Goal: Task Accomplishment & Management: Use online tool/utility

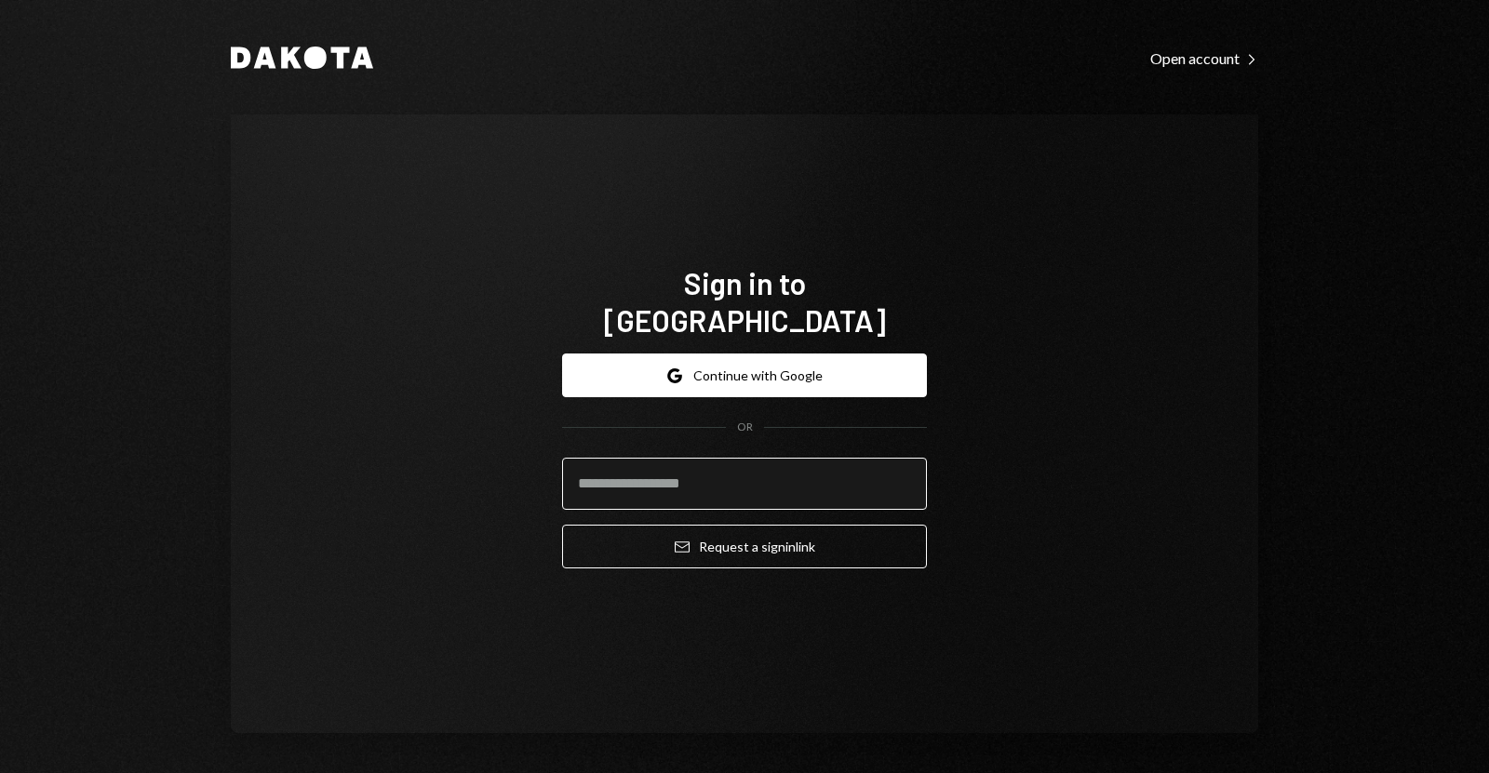
click at [679, 467] on input "email" at bounding box center [744, 484] width 365 height 52
type input "**********"
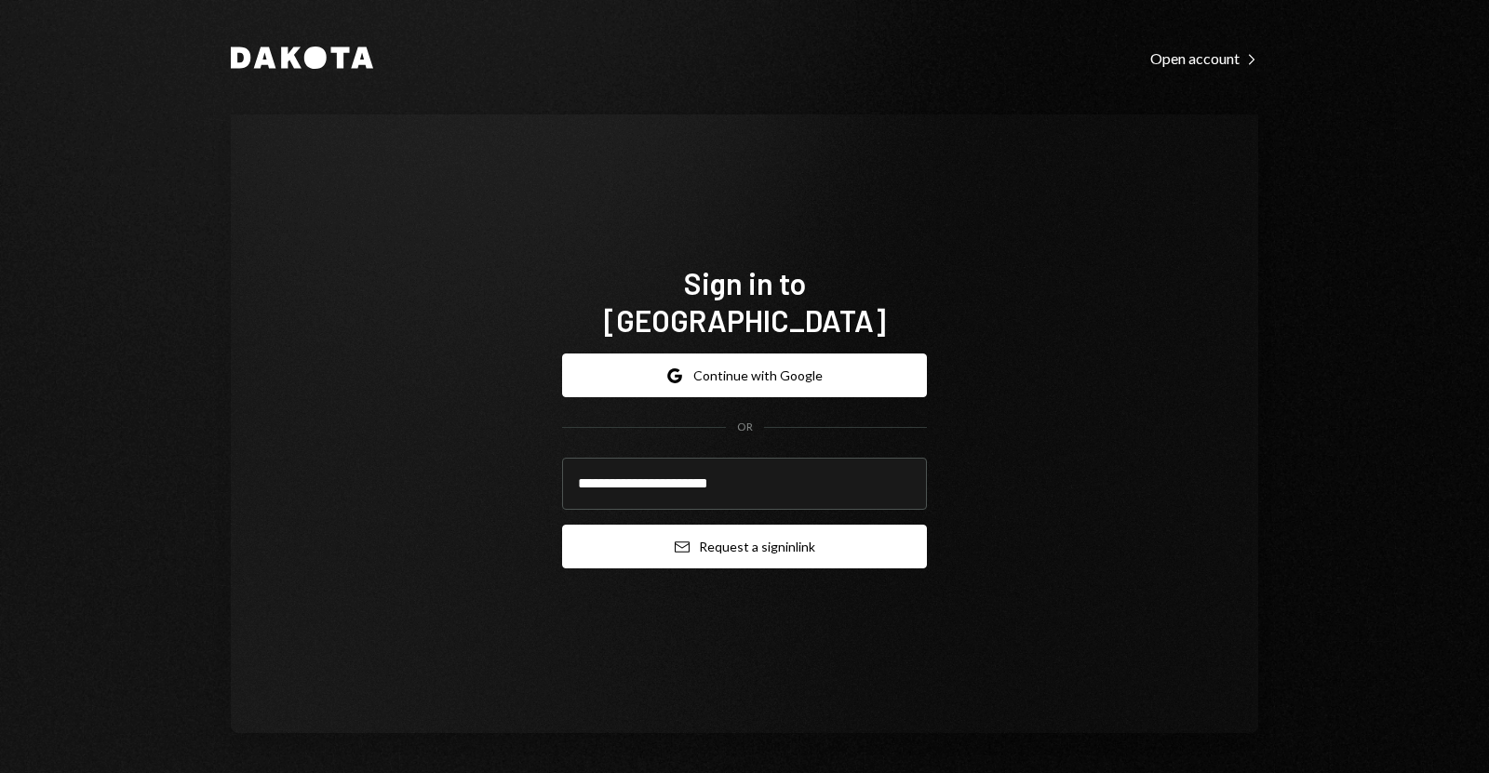
click at [734, 545] on button "Email Request a sign in link" at bounding box center [744, 547] width 365 height 44
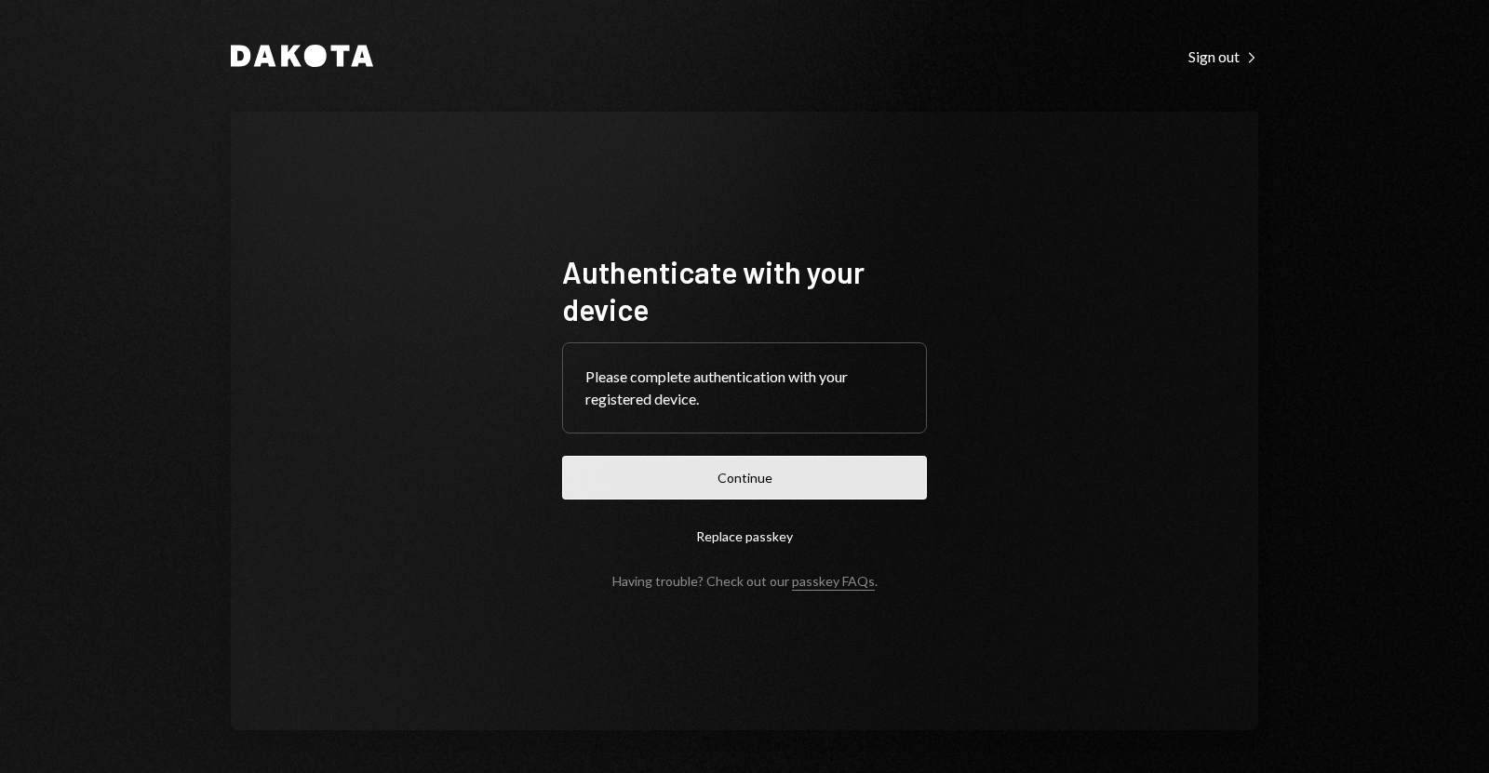
click at [653, 461] on button "Continue" at bounding box center [744, 478] width 365 height 44
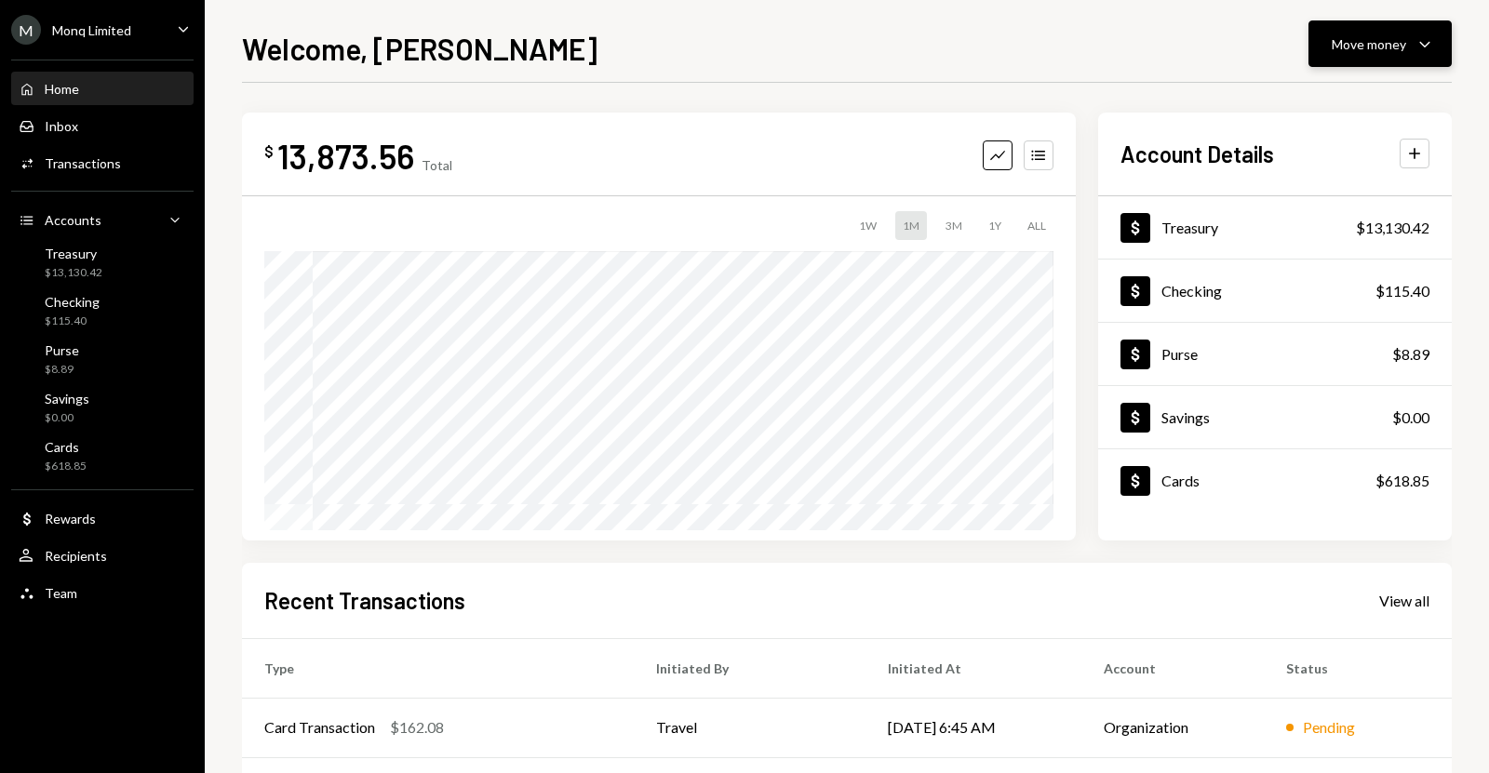
click at [1342, 47] on div "Move money" at bounding box center [1368, 44] width 74 height 20
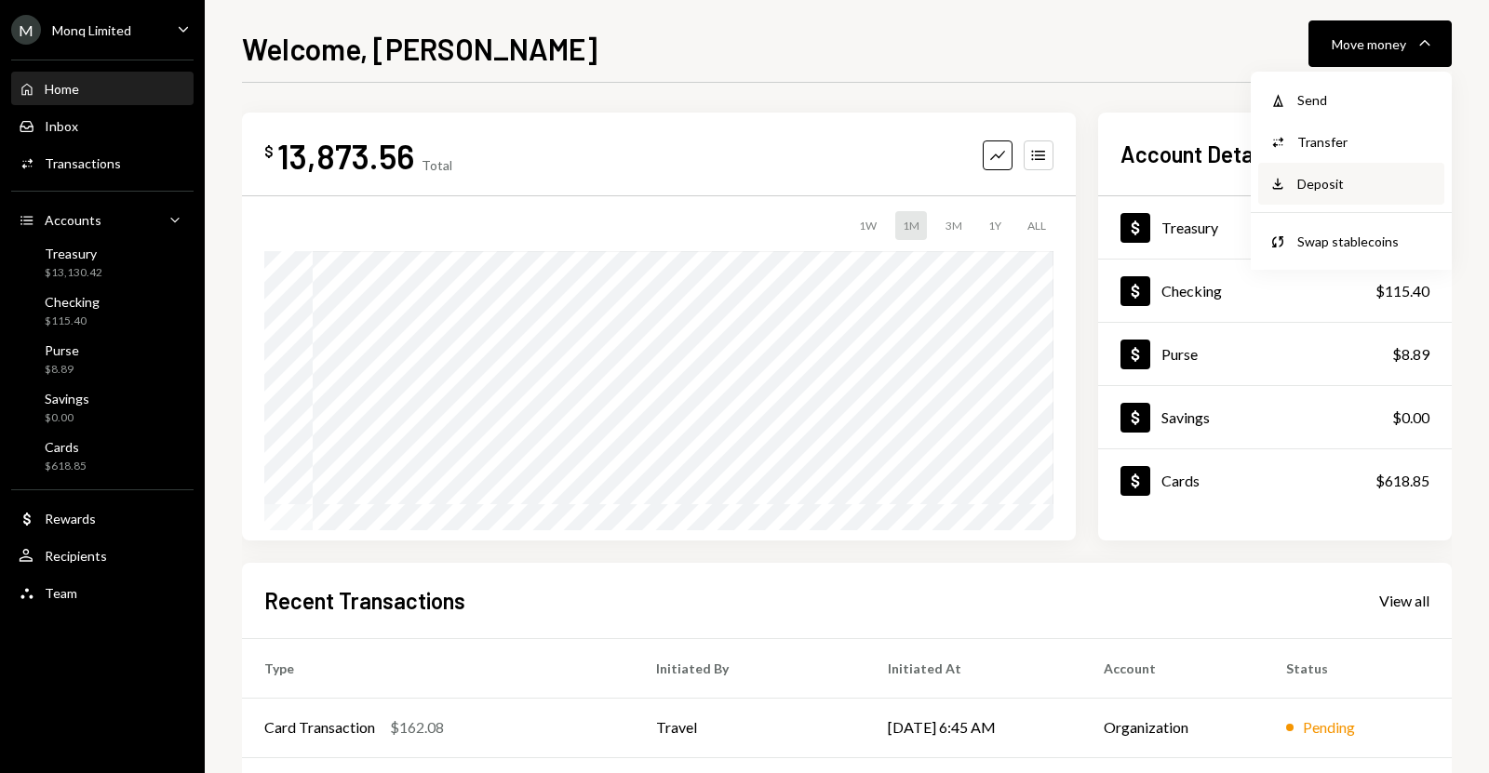
click at [1309, 197] on div "Deposit Deposit" at bounding box center [1351, 184] width 186 height 42
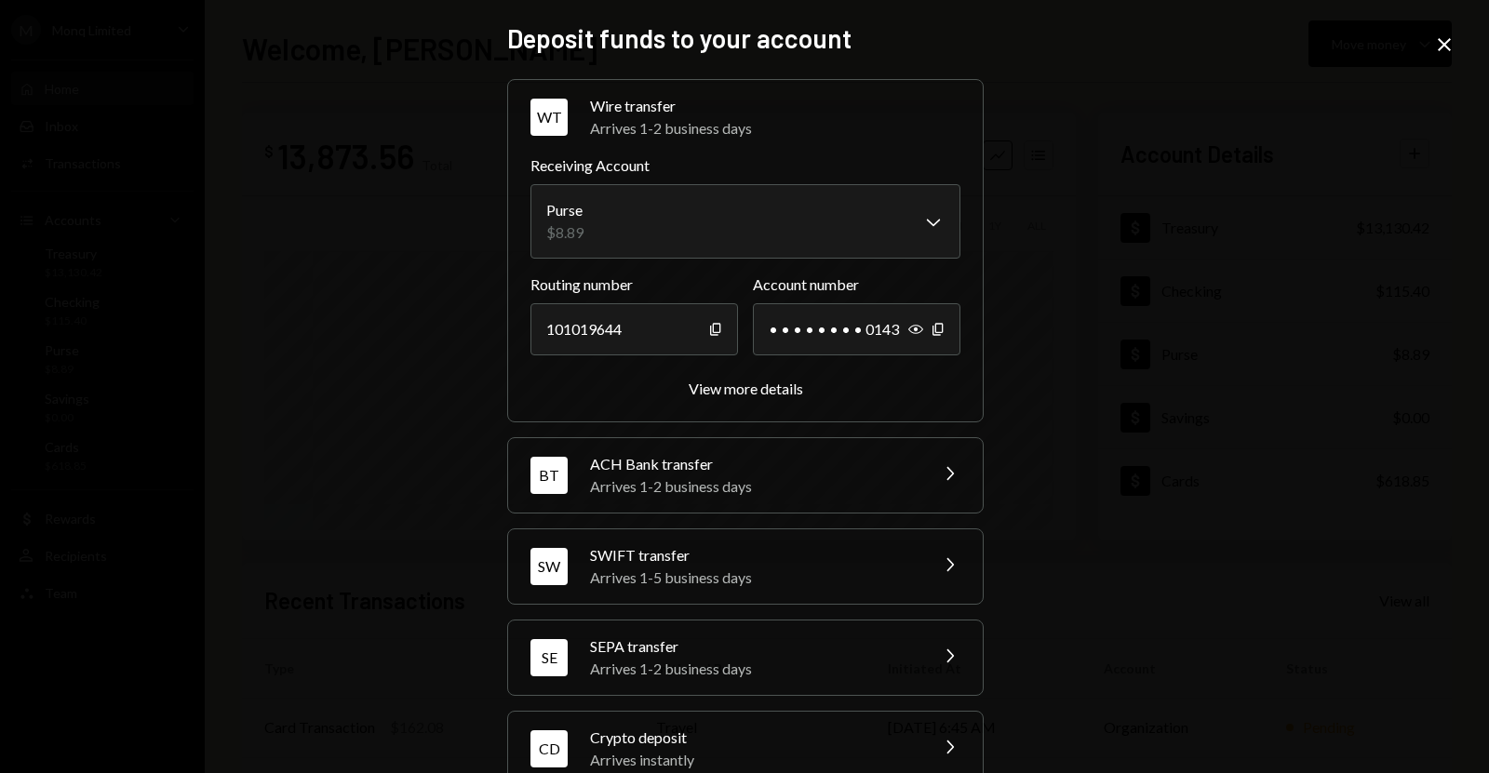
click at [858, 719] on div "CD Crypto deposit Arrives instantly Chevron Right" at bounding box center [745, 749] width 475 height 74
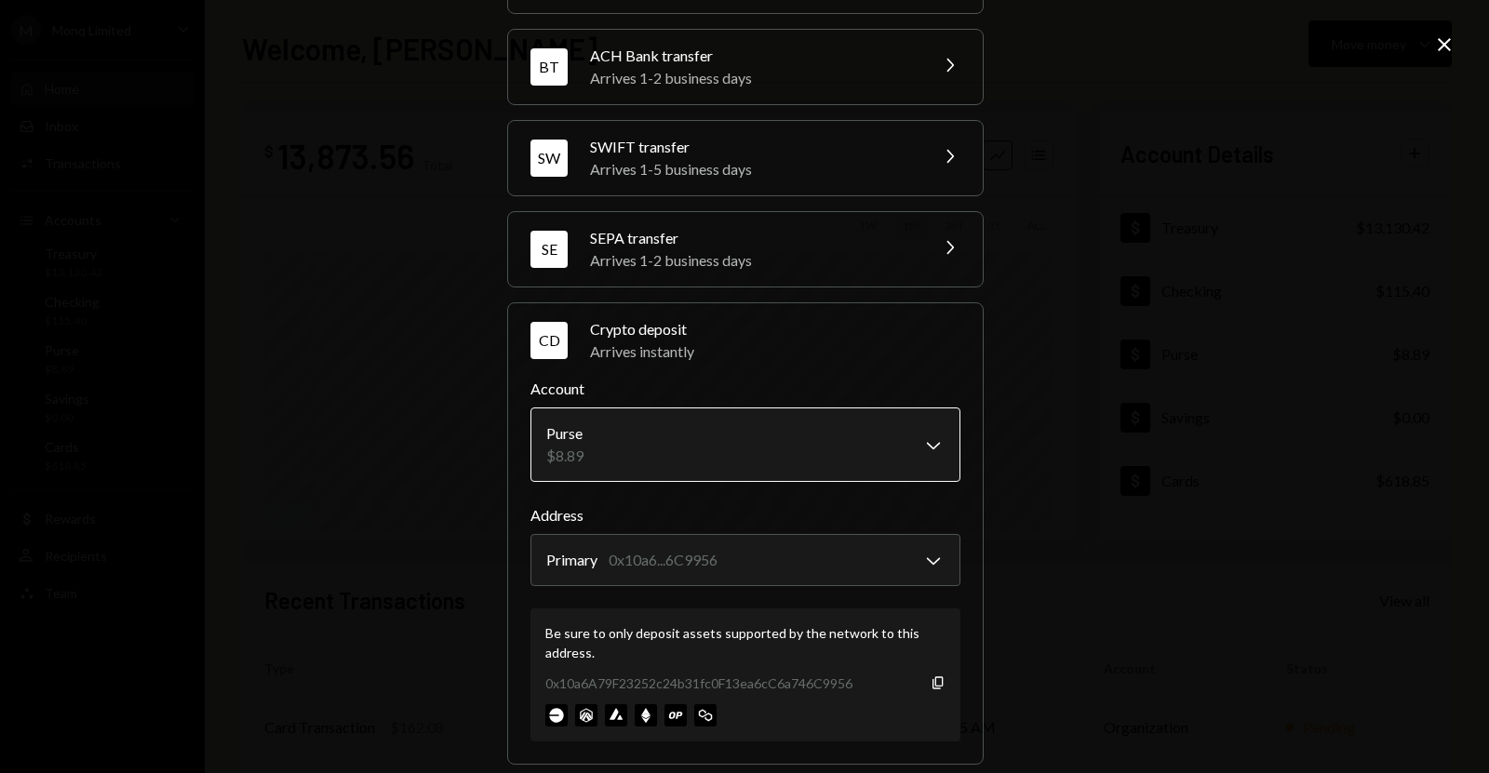
scroll to position [162, 0]
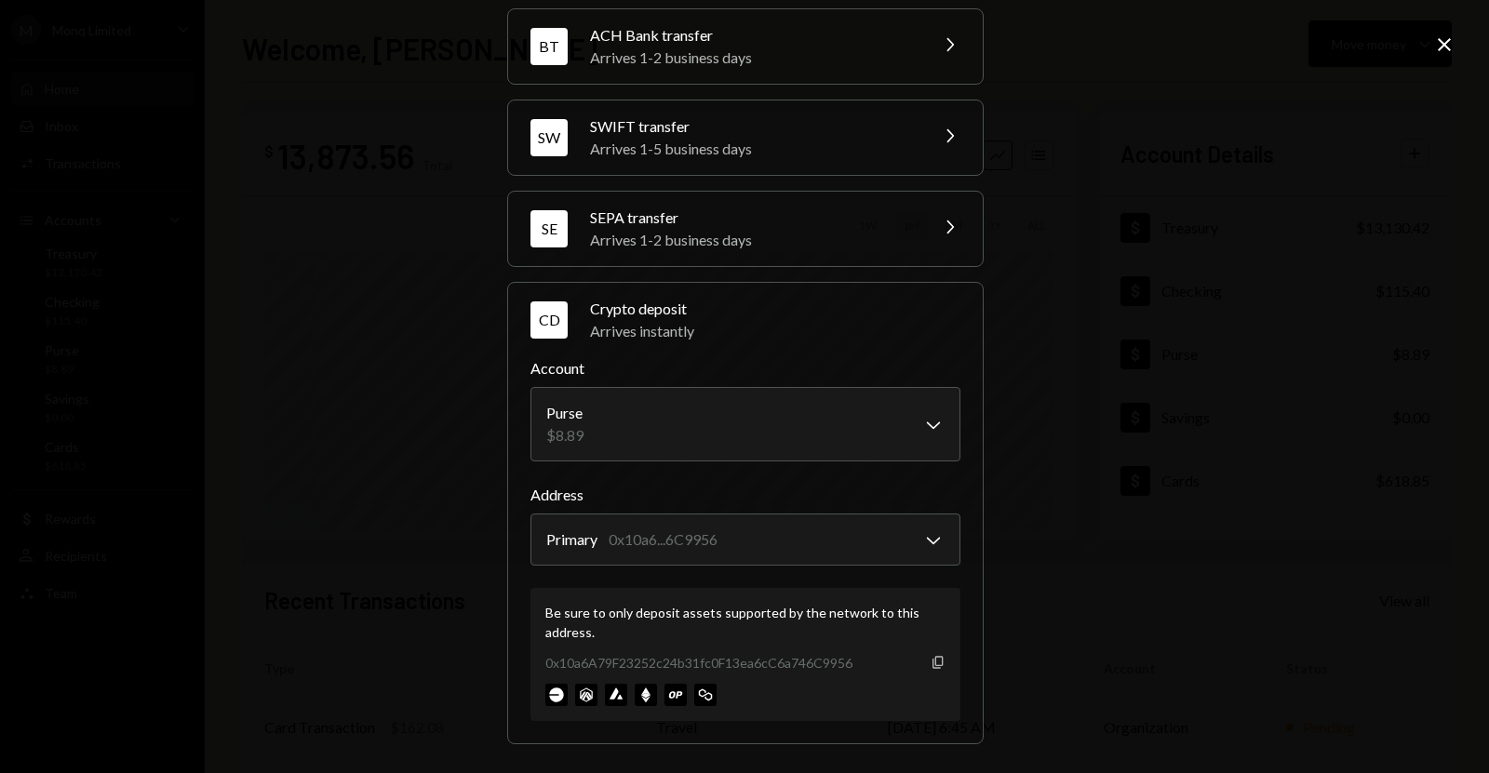
click at [930, 662] on icon "Copy" at bounding box center [937, 662] width 15 height 15
click at [767, 662] on div "0x10a6A79F23252c24b31fc0F13ea6cC6a746C9956" at bounding box center [698, 663] width 307 height 20
click at [811, 557] on body "M Monq Limited Caret Down Home Home Inbox Inbox Activities Transactions Account…" at bounding box center [744, 386] width 1489 height 773
click at [1055, 495] on div "**********" at bounding box center [744, 386] width 1489 height 773
click at [1196, 236] on div "**********" at bounding box center [744, 386] width 1489 height 773
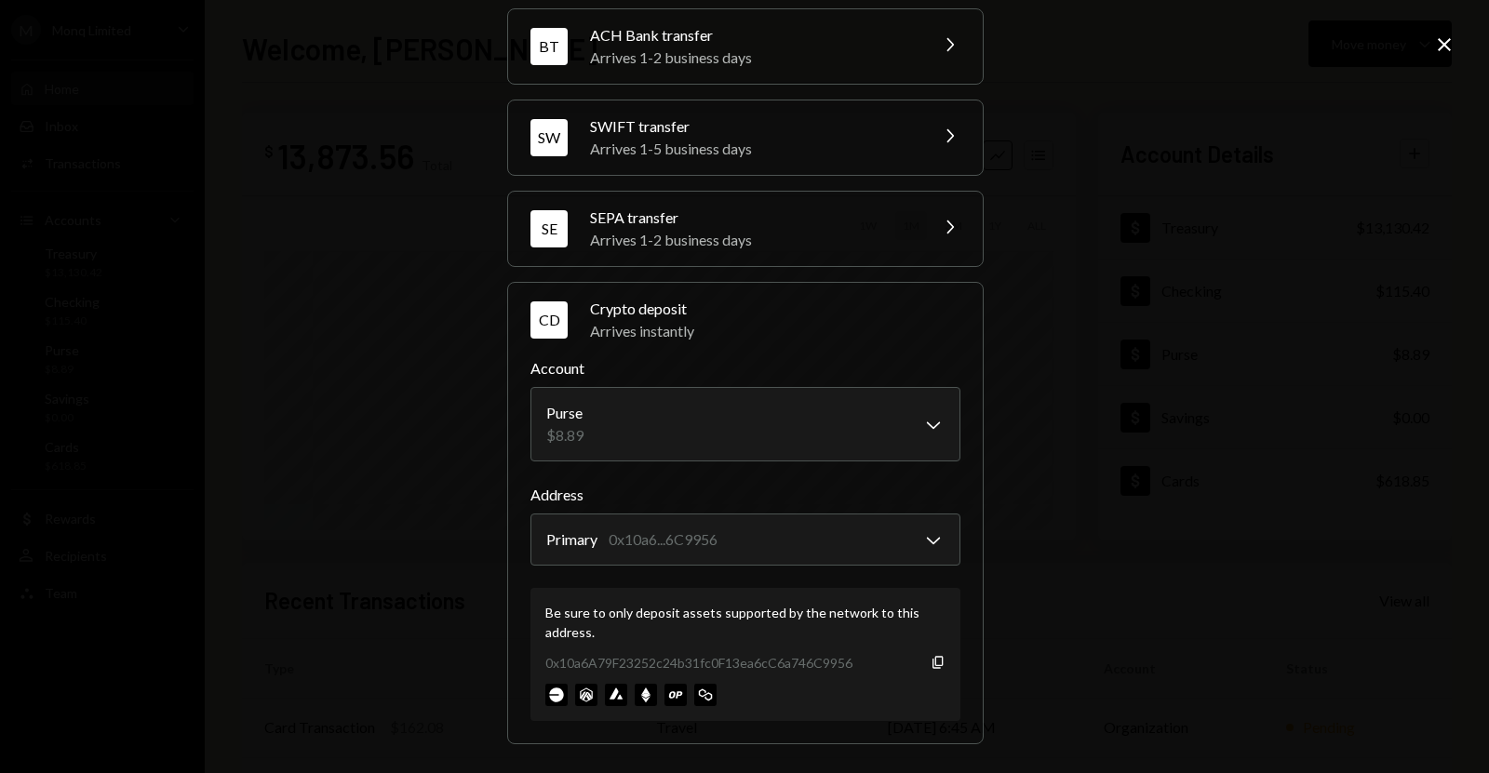
click at [1453, 33] on icon "Close" at bounding box center [1444, 44] width 22 height 22
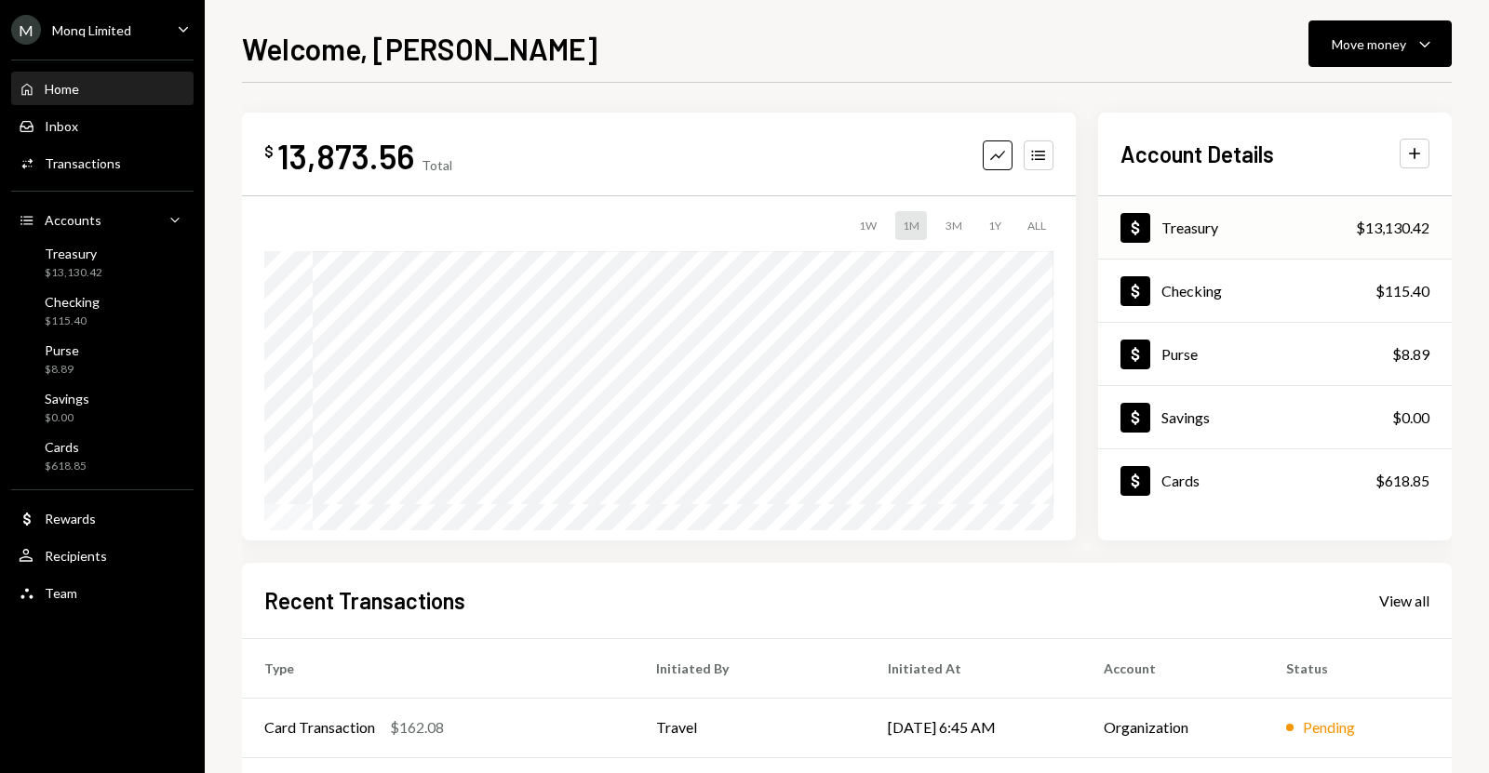
click at [1275, 221] on div "Dollar Treasury $13,130.42" at bounding box center [1275, 228] width 354 height 60
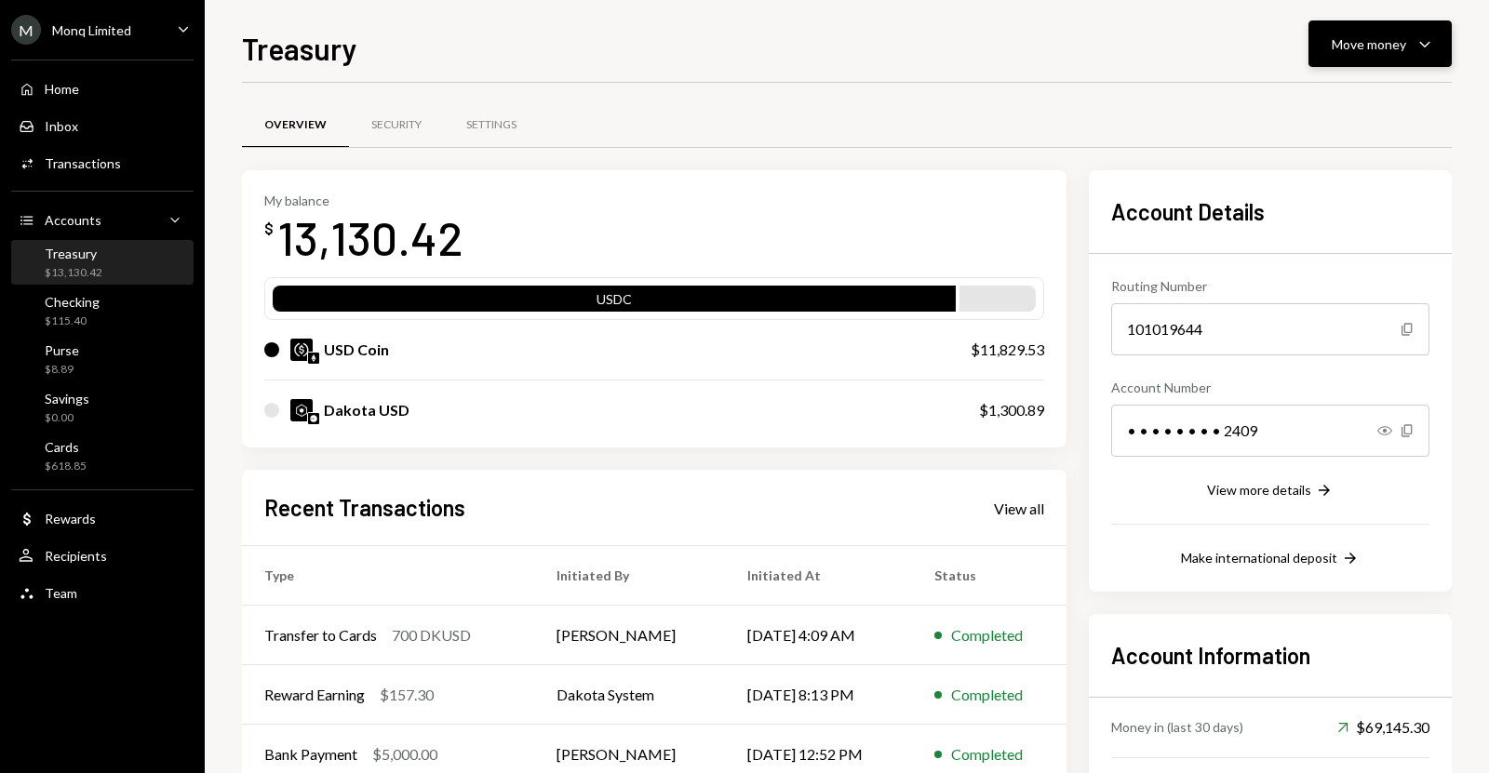
click at [1398, 39] on div "Move money" at bounding box center [1368, 44] width 74 height 20
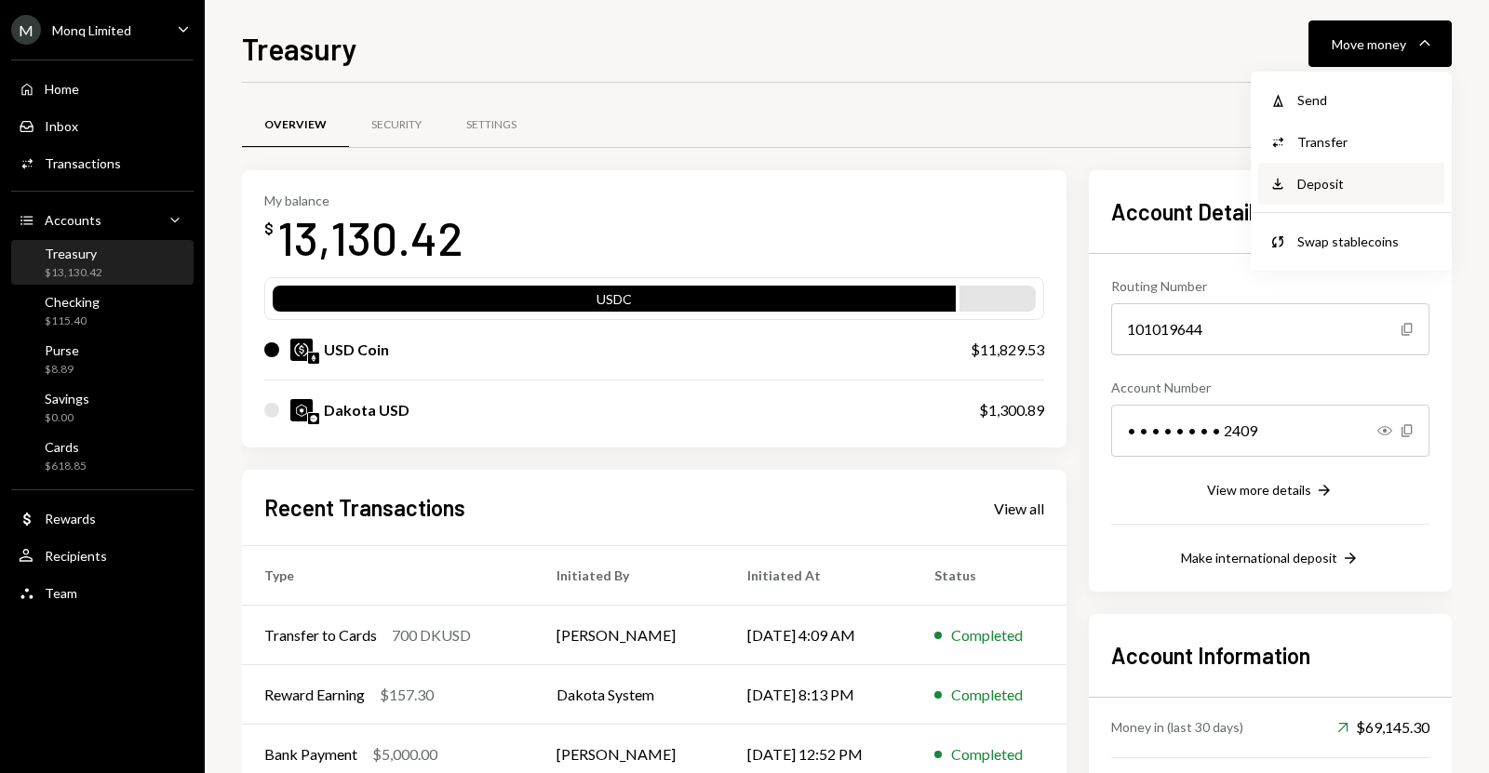
click at [1334, 181] on div "Deposit" at bounding box center [1365, 184] width 136 height 20
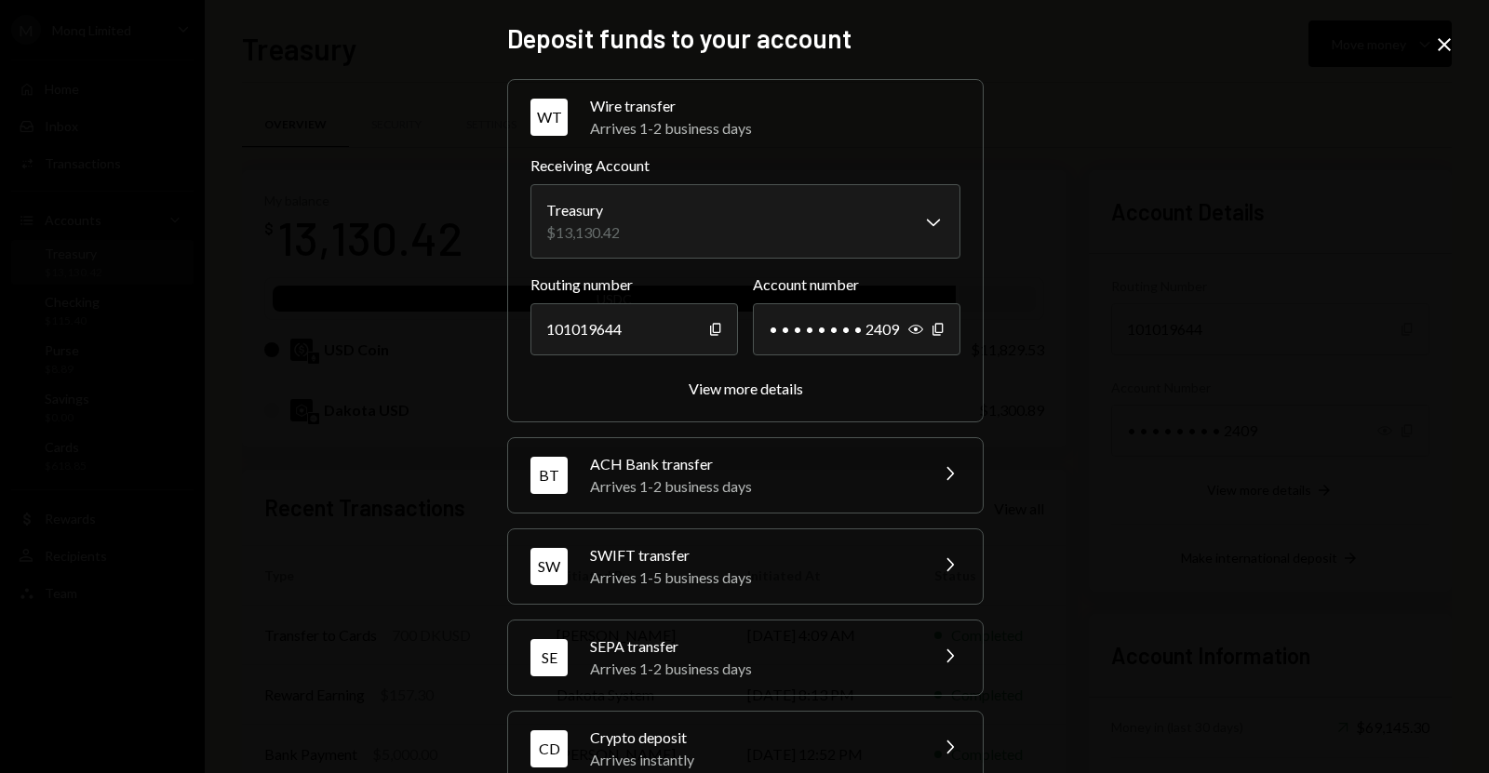
scroll to position [44, 0]
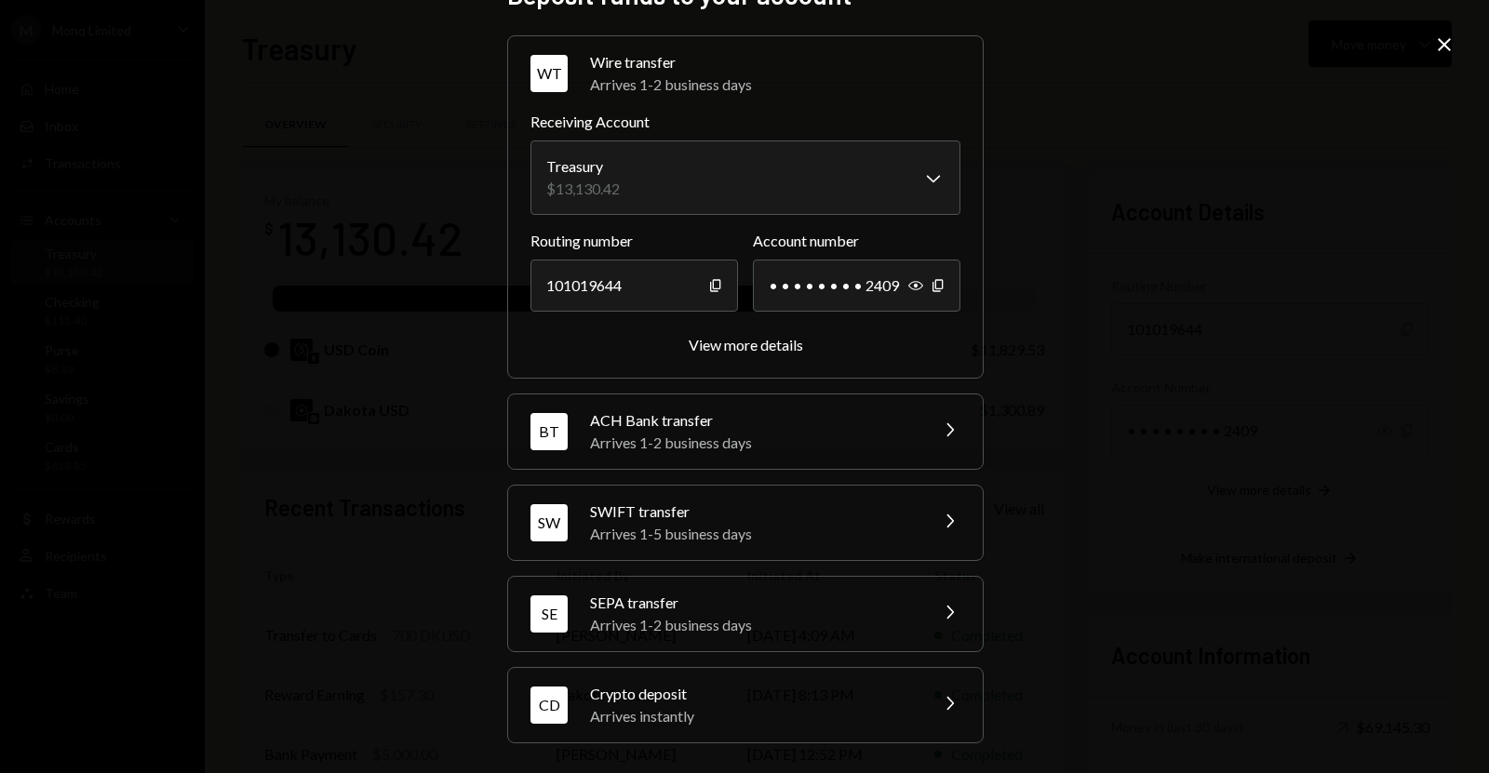
click at [753, 690] on div "Crypto deposit" at bounding box center [753, 694] width 326 height 22
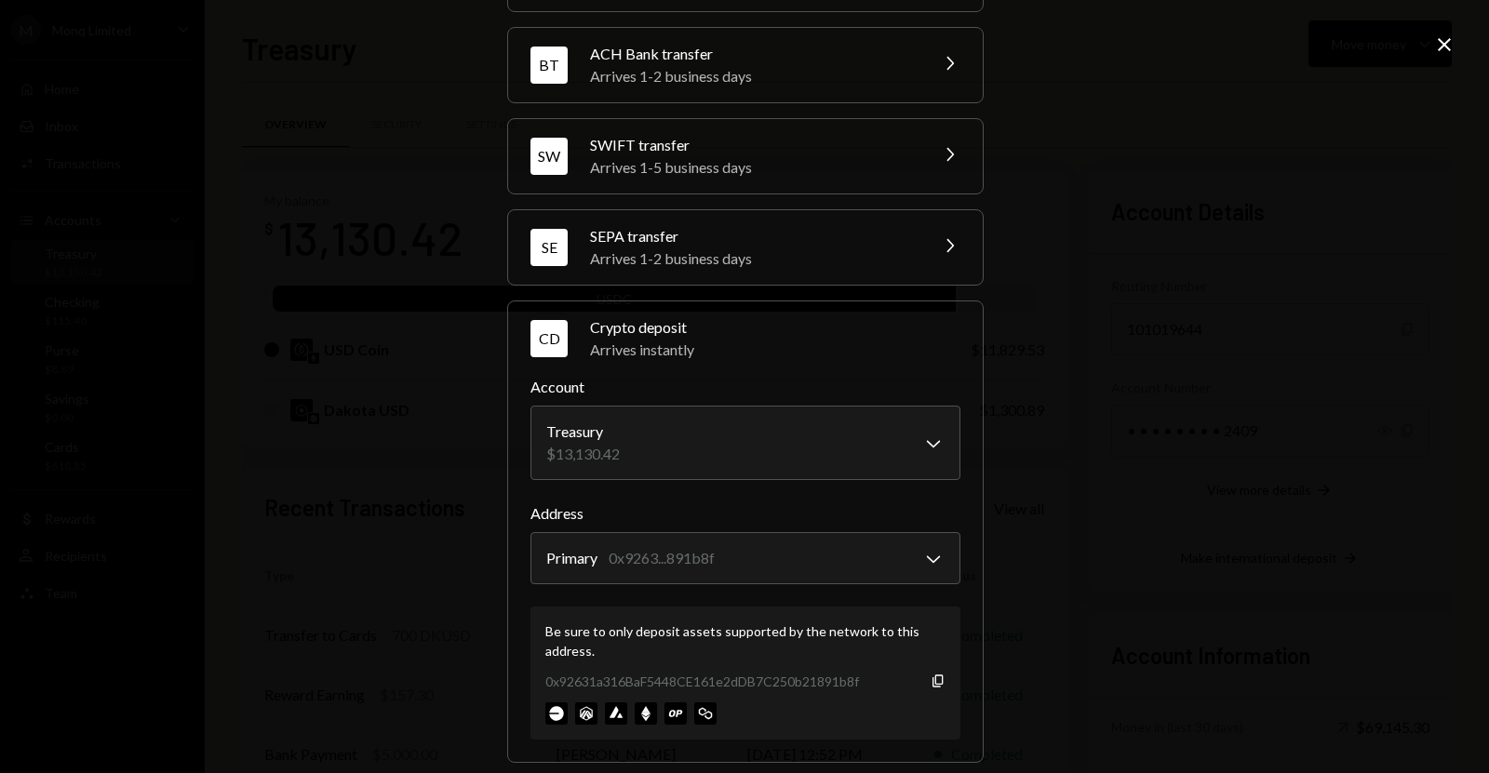
scroll to position [162, 0]
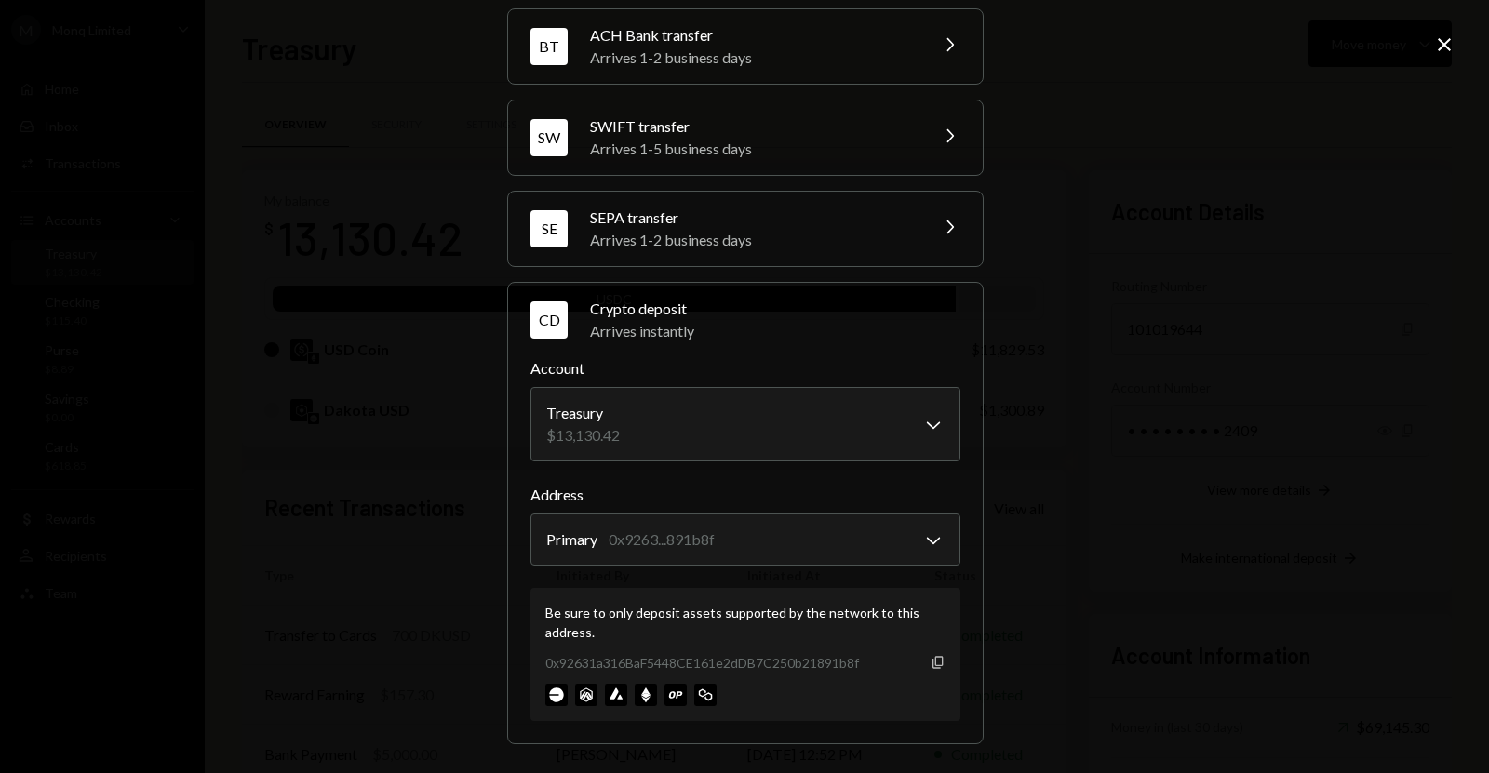
click at [932, 662] on icon "button" at bounding box center [937, 662] width 10 height 12
